Goal: Check status: Check status

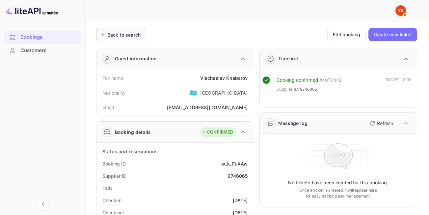
click at [133, 41] on div "Back to search" at bounding box center [121, 34] width 50 height 13
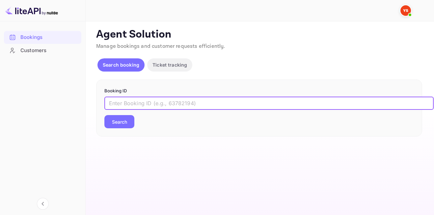
click at [153, 102] on input "text" at bounding box center [269, 103] width 330 height 13
paste input "9873980"
type input "9873980"
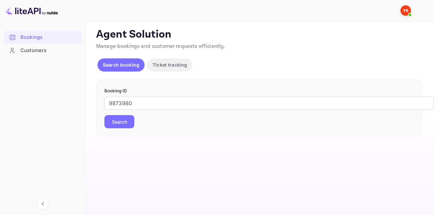
click at [131, 117] on button "Search" at bounding box center [119, 121] width 30 height 13
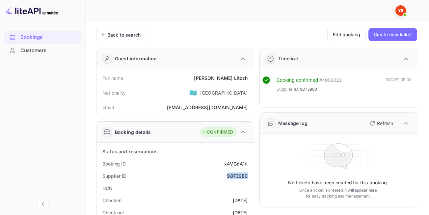
drag, startPoint x: 226, startPoint y: 176, endPoint x: 247, endPoint y: 179, distance: 20.6
click at [247, 179] on div "Supplier ID 9873980" at bounding box center [175, 176] width 152 height 12
copy div "9873980"
drag, startPoint x: 215, startPoint y: 76, endPoint x: 253, endPoint y: 77, distance: 37.9
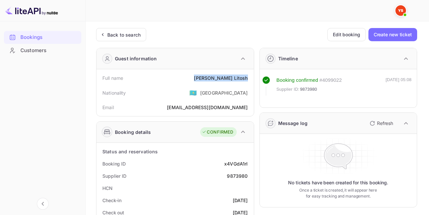
click at [253, 77] on div "Full name [PERSON_NAME] Nationality 🇰🇿 [DEMOGRAPHIC_DATA] Email [EMAIL_ADDRESS]…" at bounding box center [176, 92] width 158 height 47
copy div "[PERSON_NAME]"
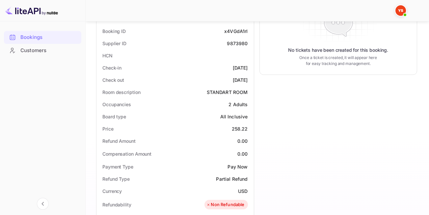
scroll to position [135, 0]
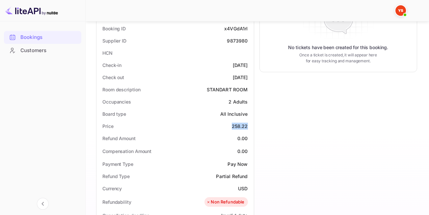
drag, startPoint x: 232, startPoint y: 125, endPoint x: 251, endPoint y: 129, distance: 19.1
click at [251, 129] on div "Price 258.22" at bounding box center [175, 126] width 152 height 12
copy div "258.22"
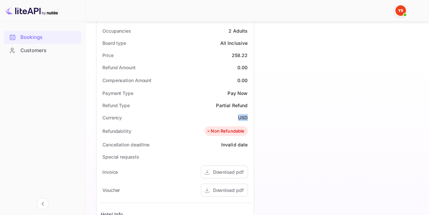
drag, startPoint x: 238, startPoint y: 117, endPoint x: 247, endPoint y: 119, distance: 9.6
click at [247, 119] on div "USD" at bounding box center [243, 117] width 10 height 7
copy div "USD"
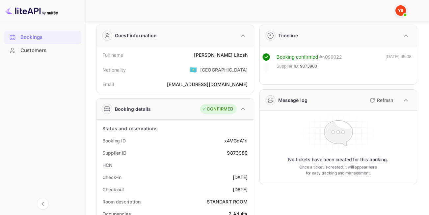
scroll to position [0, 0]
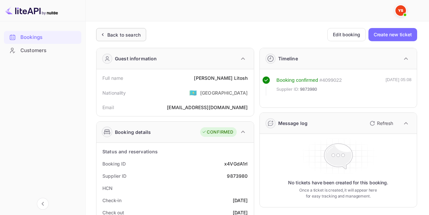
click at [128, 31] on div "Back to search" at bounding box center [121, 34] width 50 height 13
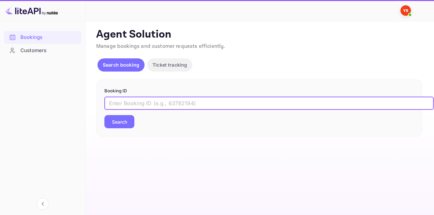
click at [166, 100] on input "text" at bounding box center [269, 103] width 330 height 13
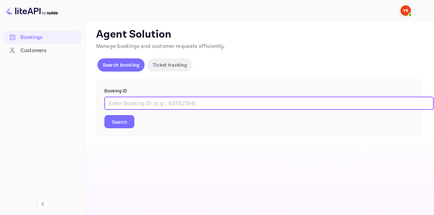
paste input "9564588"
type input "9564588"
click at [104, 115] on button "Search" at bounding box center [119, 121] width 30 height 13
